Goal: Book appointment/travel/reservation

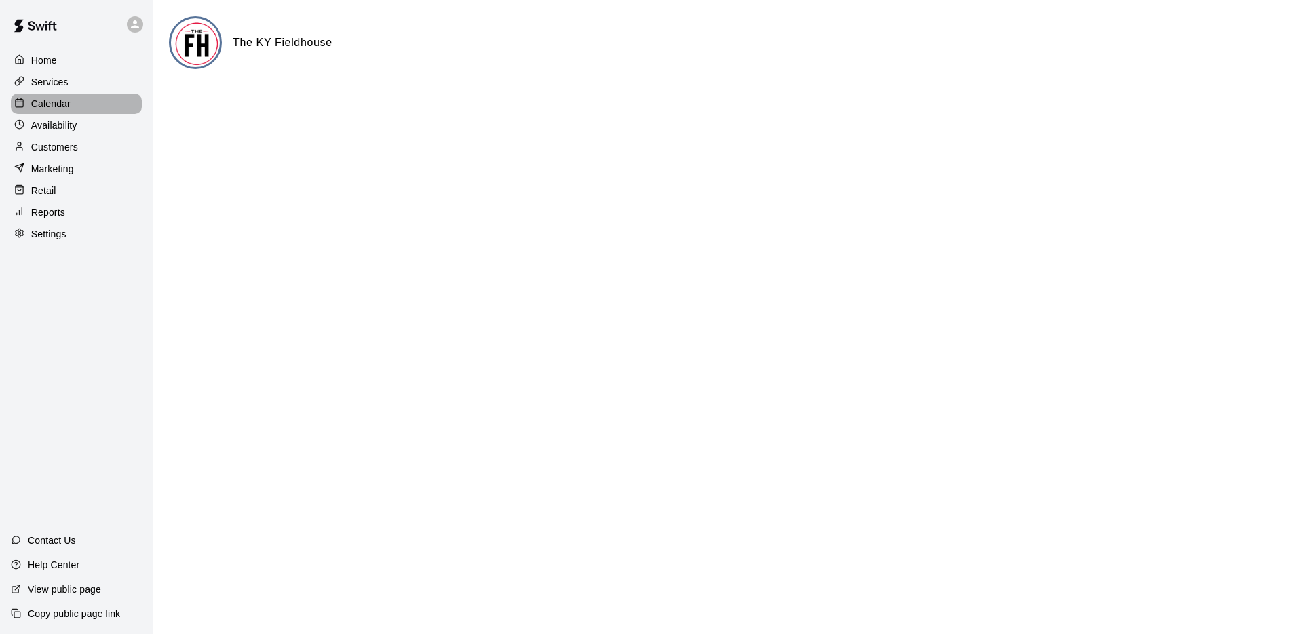
click at [52, 104] on p "Calendar" at bounding box center [50, 104] width 39 height 14
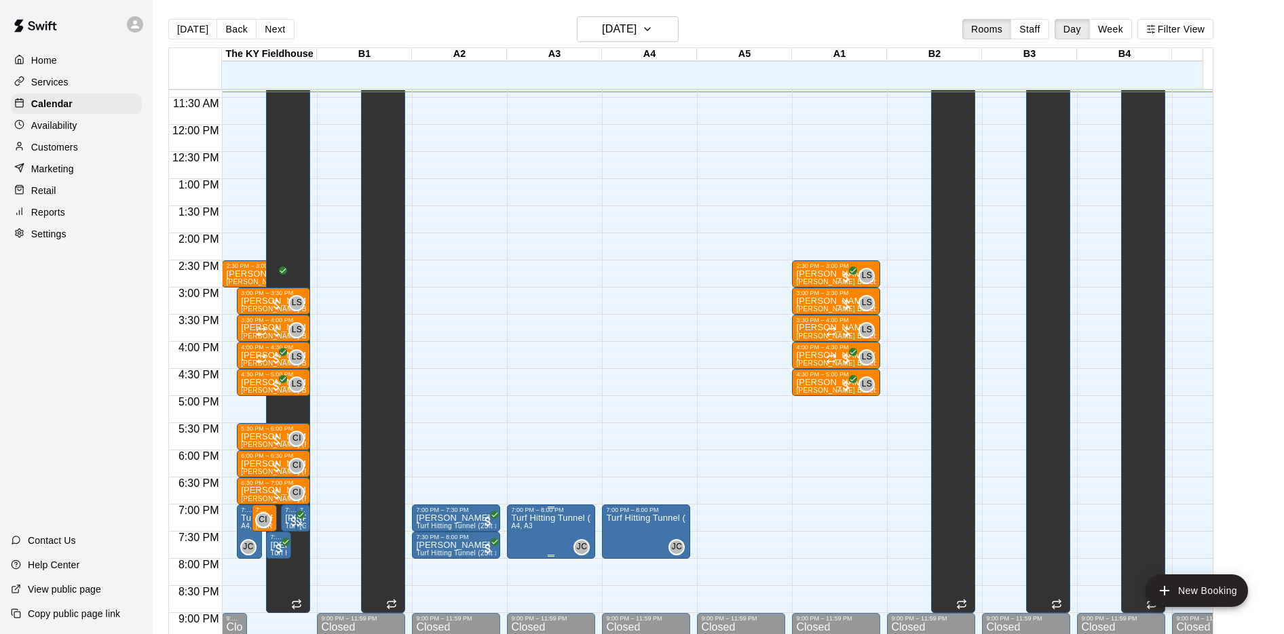
click at [549, 513] on div "7:00 PM – 8:00 PM" at bounding box center [551, 510] width 80 height 7
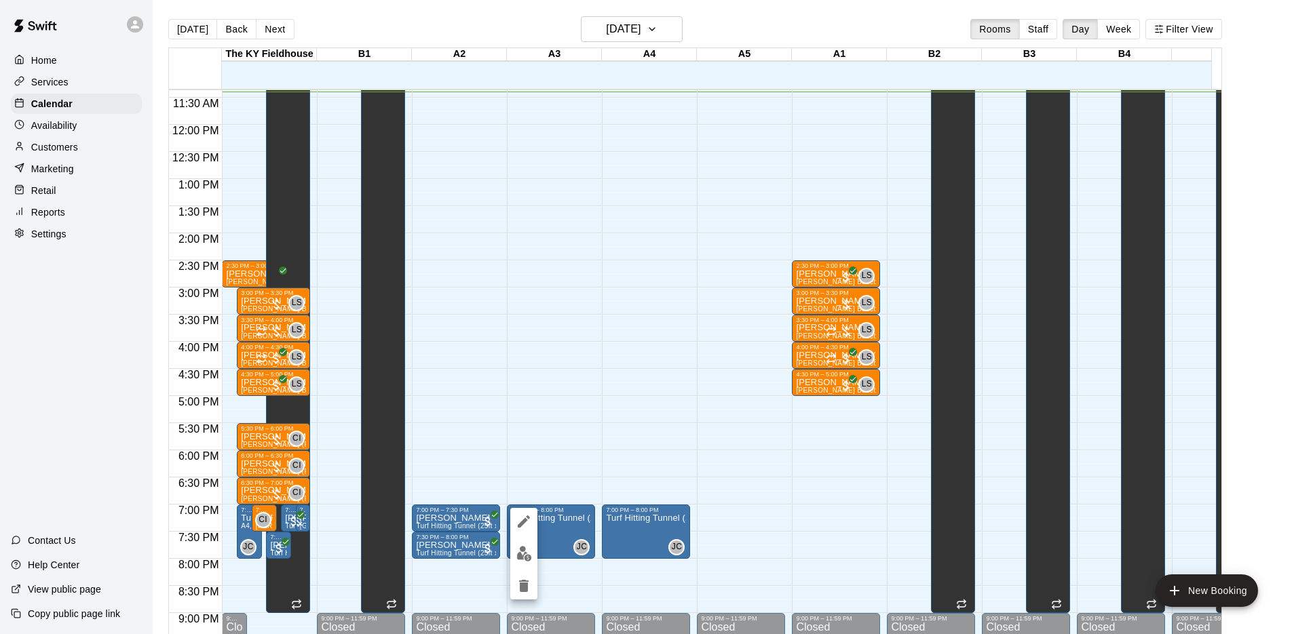
click at [524, 526] on icon "edit" at bounding box center [524, 522] width 16 height 16
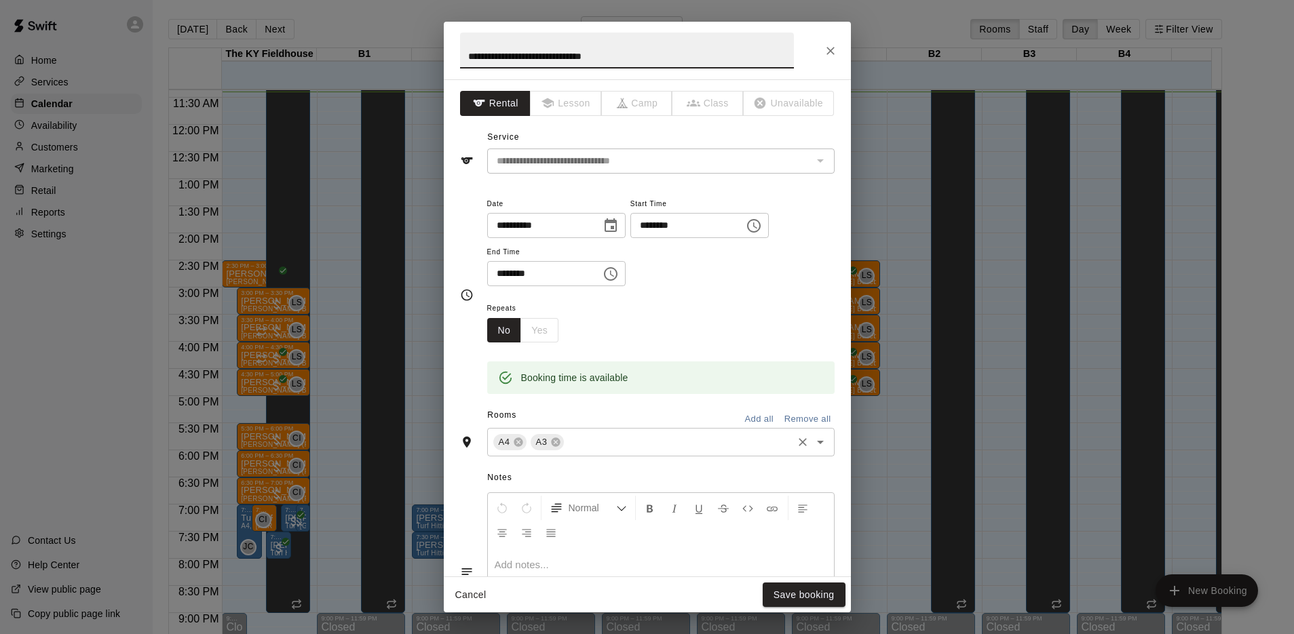
click at [594, 443] on input "text" at bounding box center [678, 442] width 225 height 17
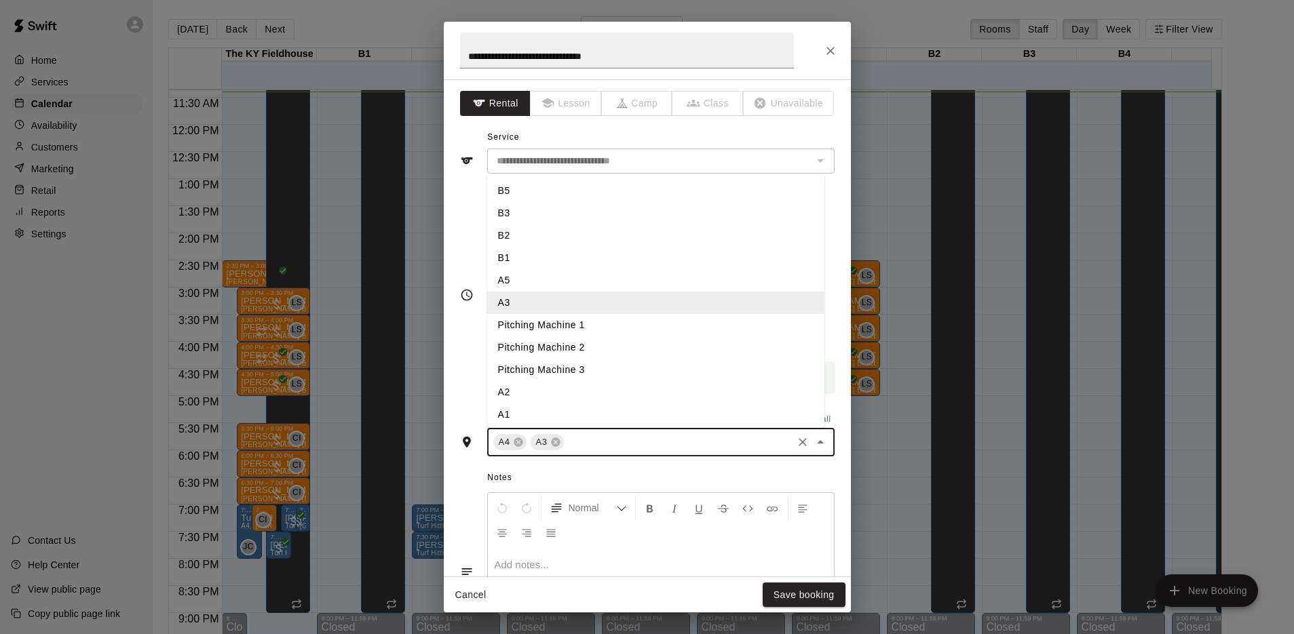
scroll to position [88, 0]
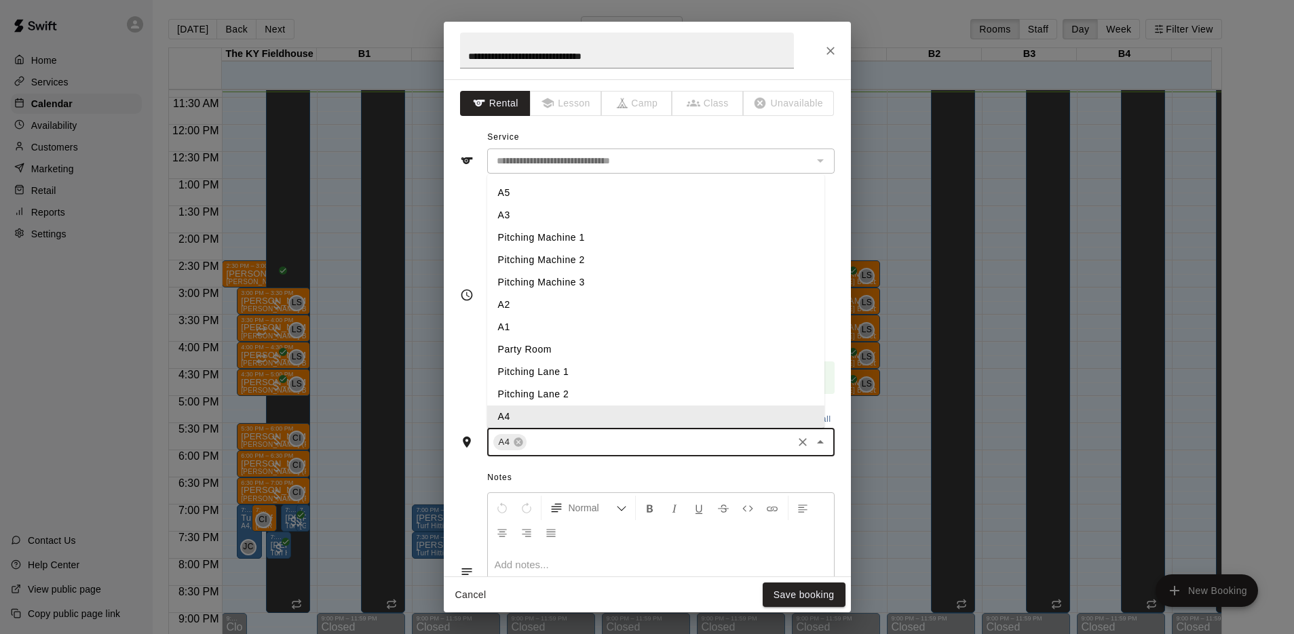
type input "*"
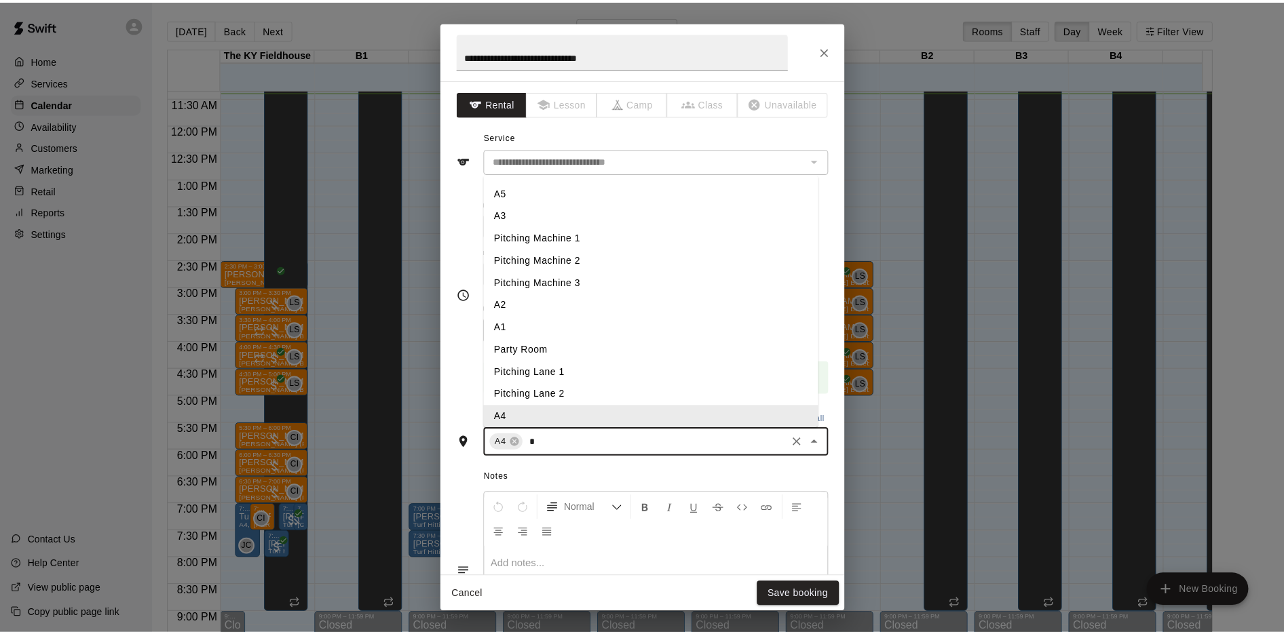
scroll to position [0, 0]
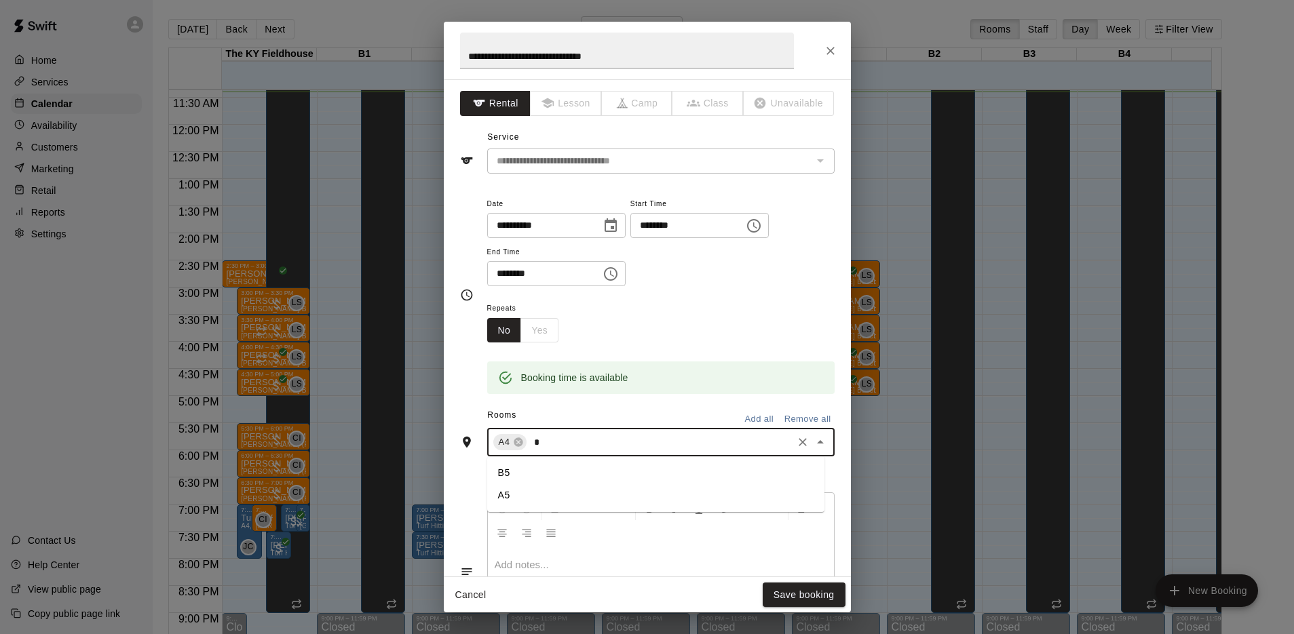
click at [507, 504] on li "A5" at bounding box center [655, 495] width 337 height 22
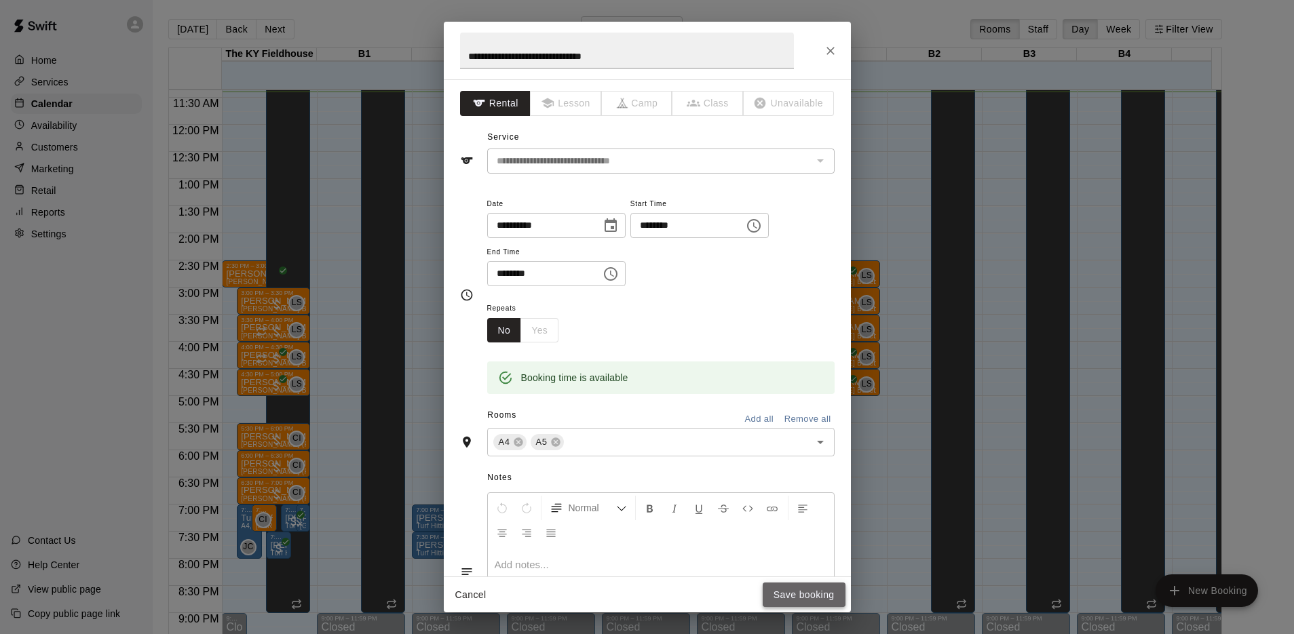
click at [784, 594] on button "Save booking" at bounding box center [804, 595] width 83 height 25
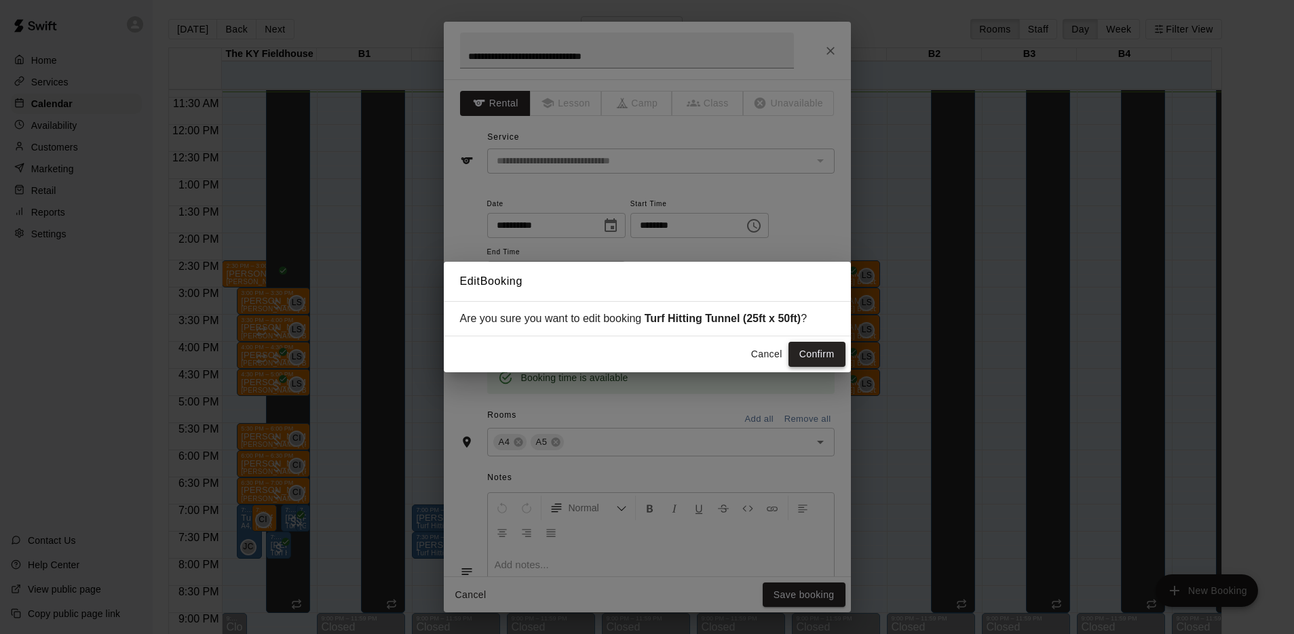
click at [837, 347] on button "Confirm" at bounding box center [816, 354] width 57 height 25
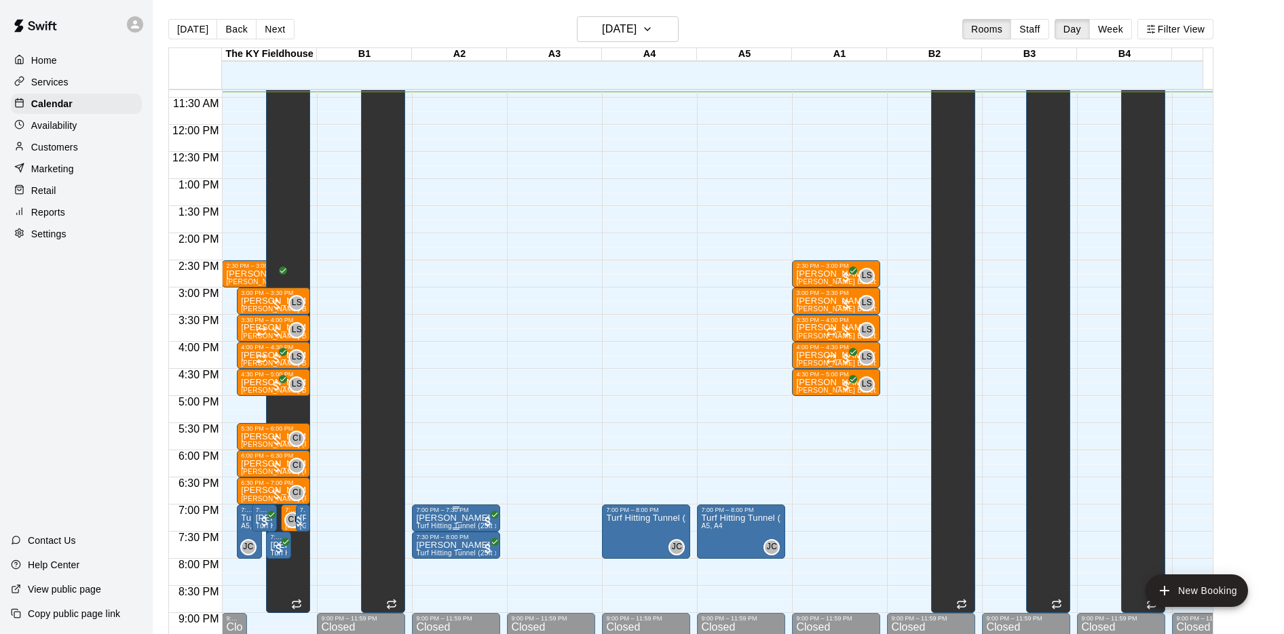
click at [444, 514] on div "7:00 PM – 7:30 PM" at bounding box center [456, 510] width 80 height 7
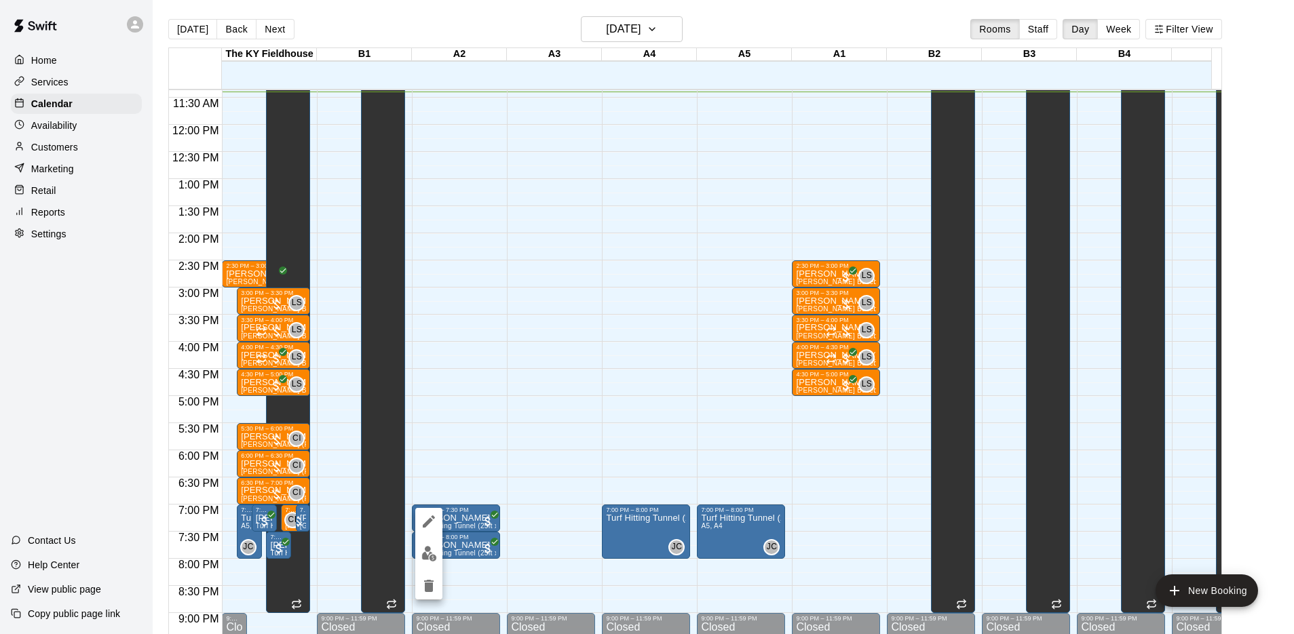
click at [476, 481] on div at bounding box center [647, 317] width 1294 height 634
